Goal: Task Accomplishment & Management: Use online tool/utility

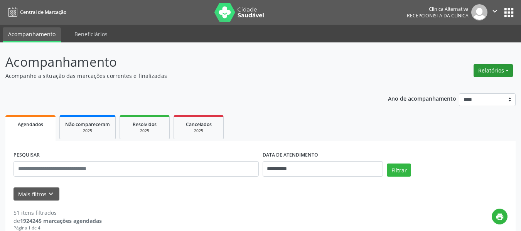
click at [488, 70] on button "Relatórios" at bounding box center [492, 70] width 39 height 13
click at [475, 85] on link "Agendamentos" at bounding box center [471, 87] width 83 height 11
select select "*"
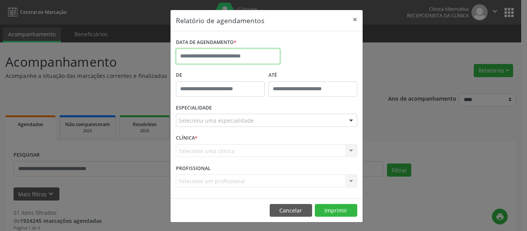
click at [263, 57] on input "text" at bounding box center [228, 56] width 104 height 15
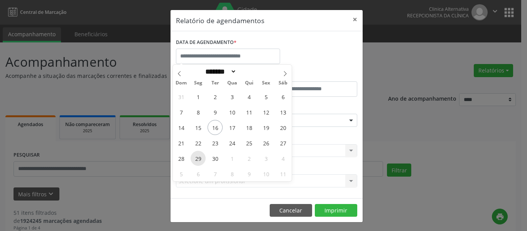
click at [196, 158] on span "29" at bounding box center [197, 158] width 15 height 15
type input "**********"
click at [196, 158] on span "29" at bounding box center [197, 158] width 15 height 15
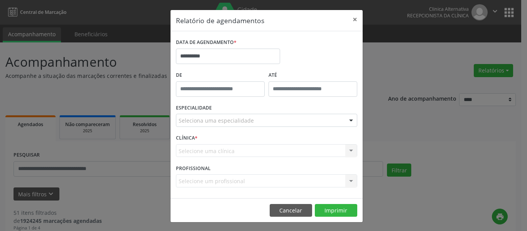
click at [347, 120] on div at bounding box center [351, 120] width 12 height 13
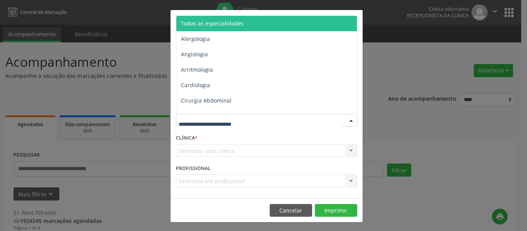
click at [269, 20] on span "Todas as especialidades" at bounding box center [267, 23] width 182 height 15
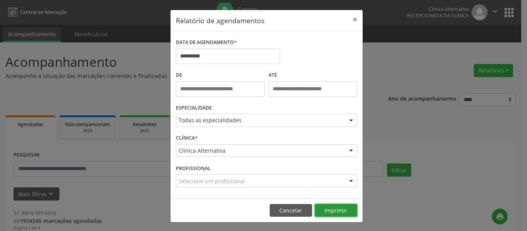
click at [337, 212] on button "Imprimir" at bounding box center [336, 210] width 42 height 13
